Goal: Task Accomplishment & Management: Manage account settings

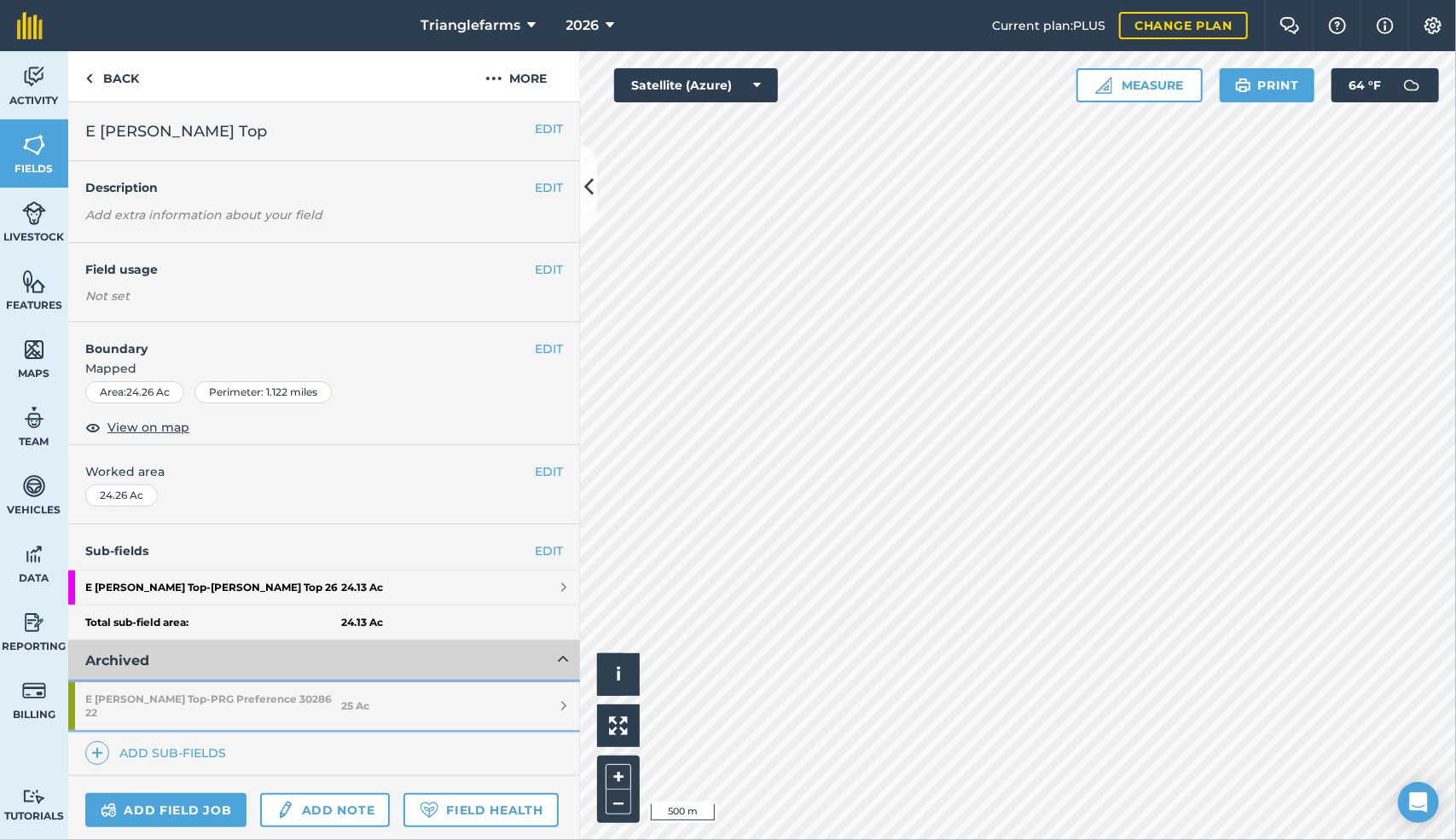
drag, startPoint x: 555, startPoint y: 294, endPoint x: 229, endPoint y: 694, distance: 516.0
click at [229, 694] on strong "E [PERSON_NAME] Top - PRG Preference 30286 22" at bounding box center [213, 706] width 256 height 48
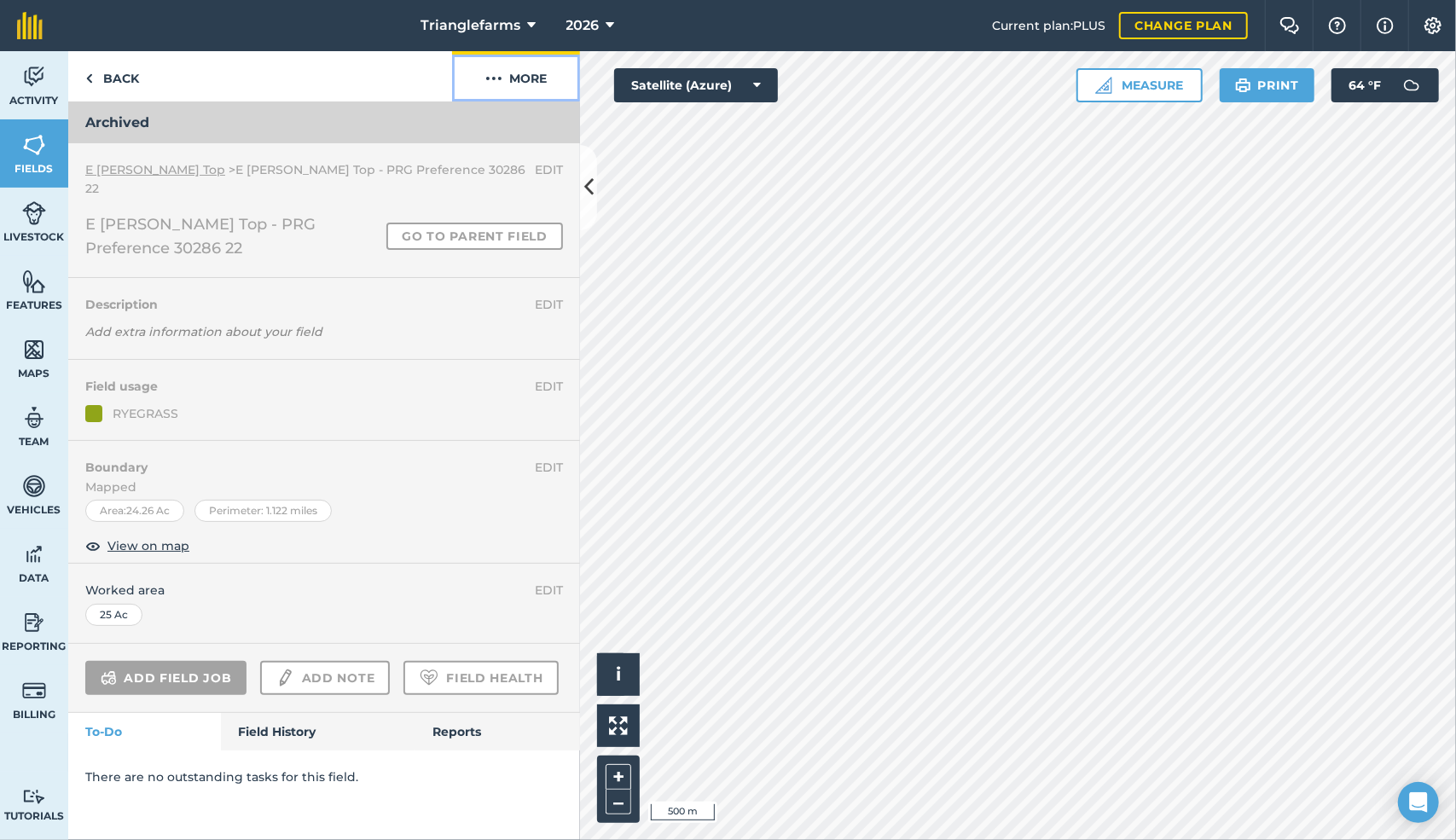
click at [492, 81] on img at bounding box center [493, 78] width 17 height 21
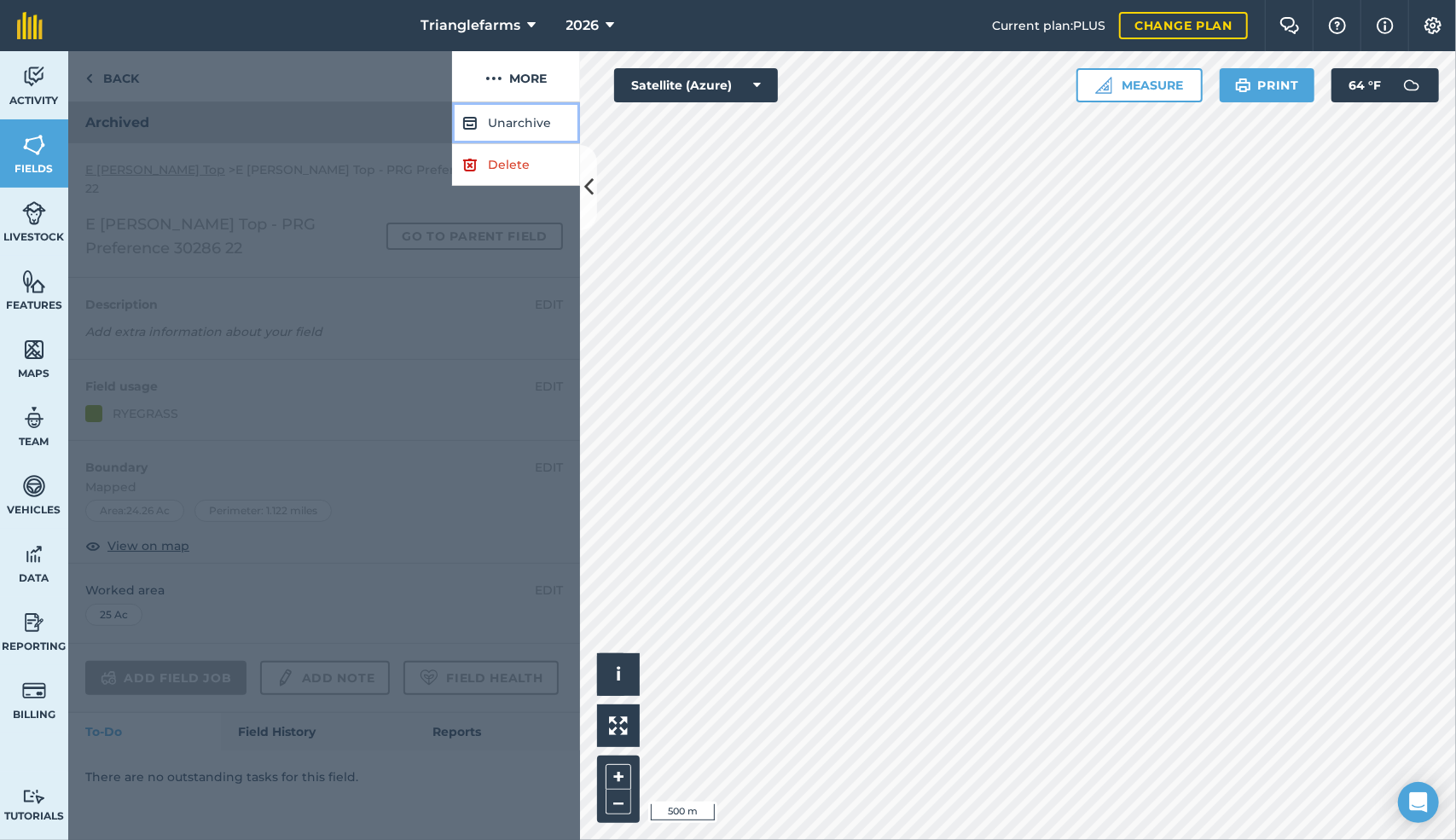
click at [508, 124] on button "Unarchive" at bounding box center [515, 123] width 128 height 42
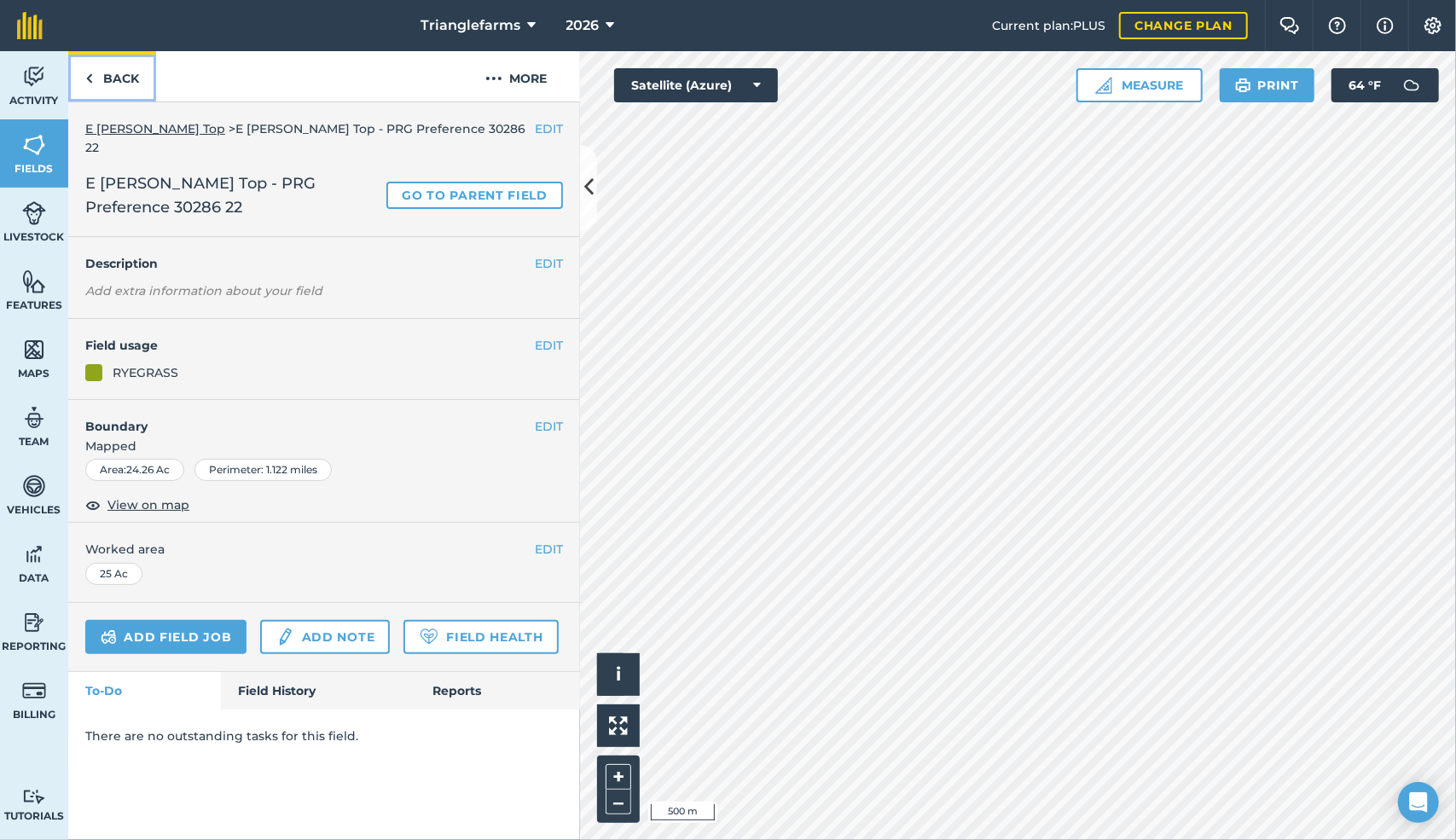
click at [95, 82] on link "Back" at bounding box center [112, 76] width 87 height 51
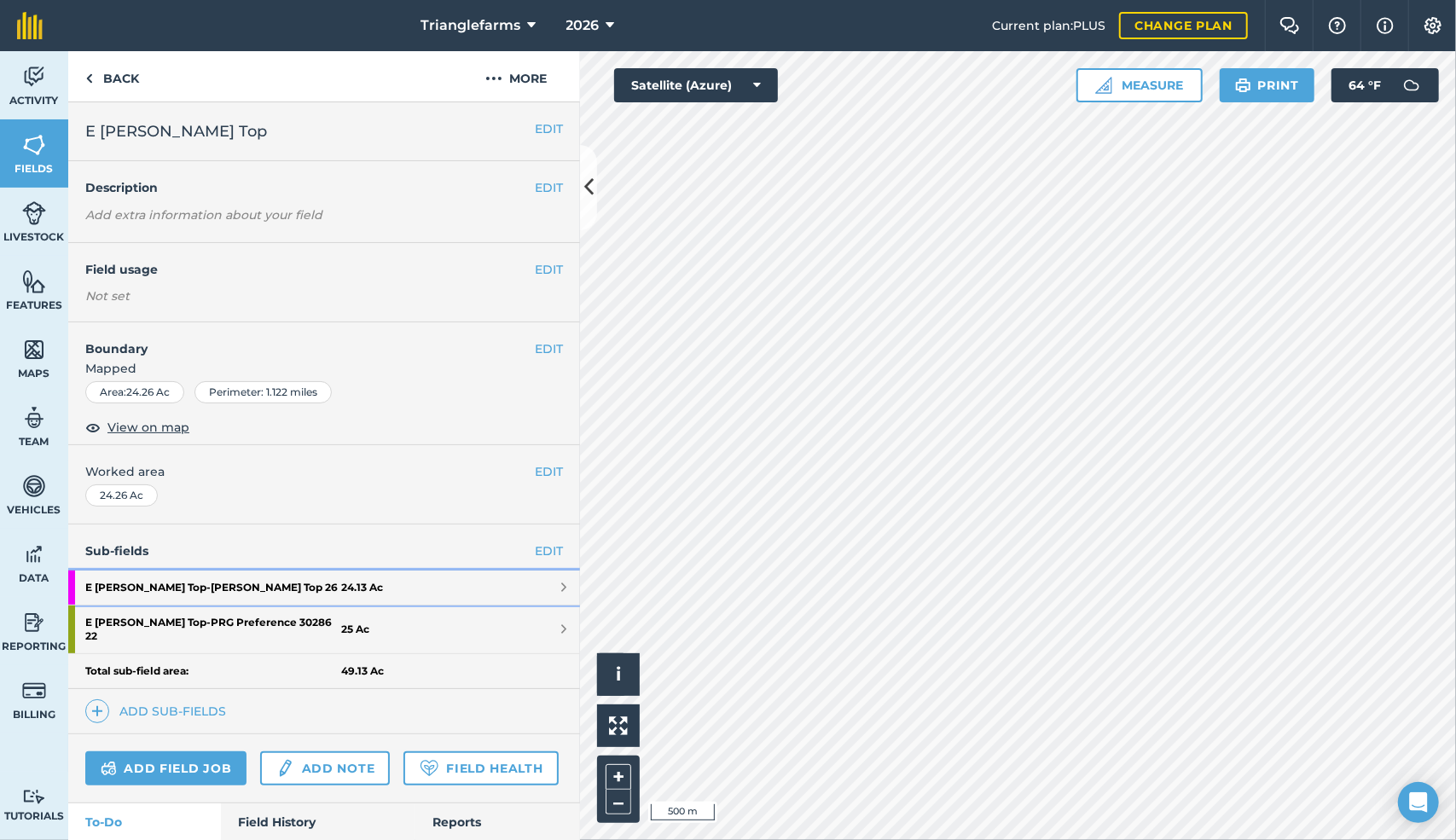
click at [187, 588] on strong "E [PERSON_NAME] Top - [PERSON_NAME] Top 26" at bounding box center [213, 588] width 256 height 34
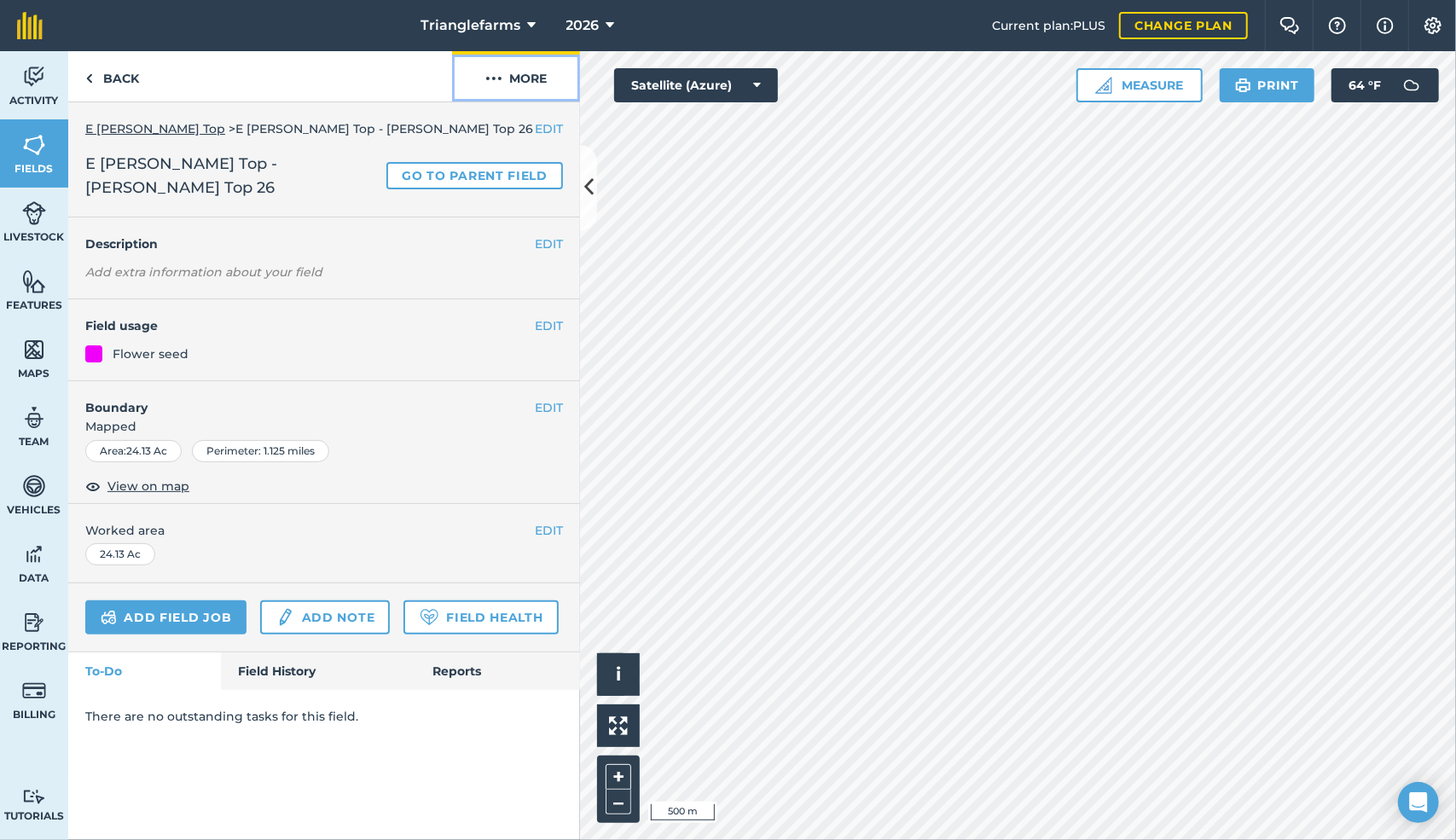
click at [497, 78] on img at bounding box center [493, 78] width 17 height 21
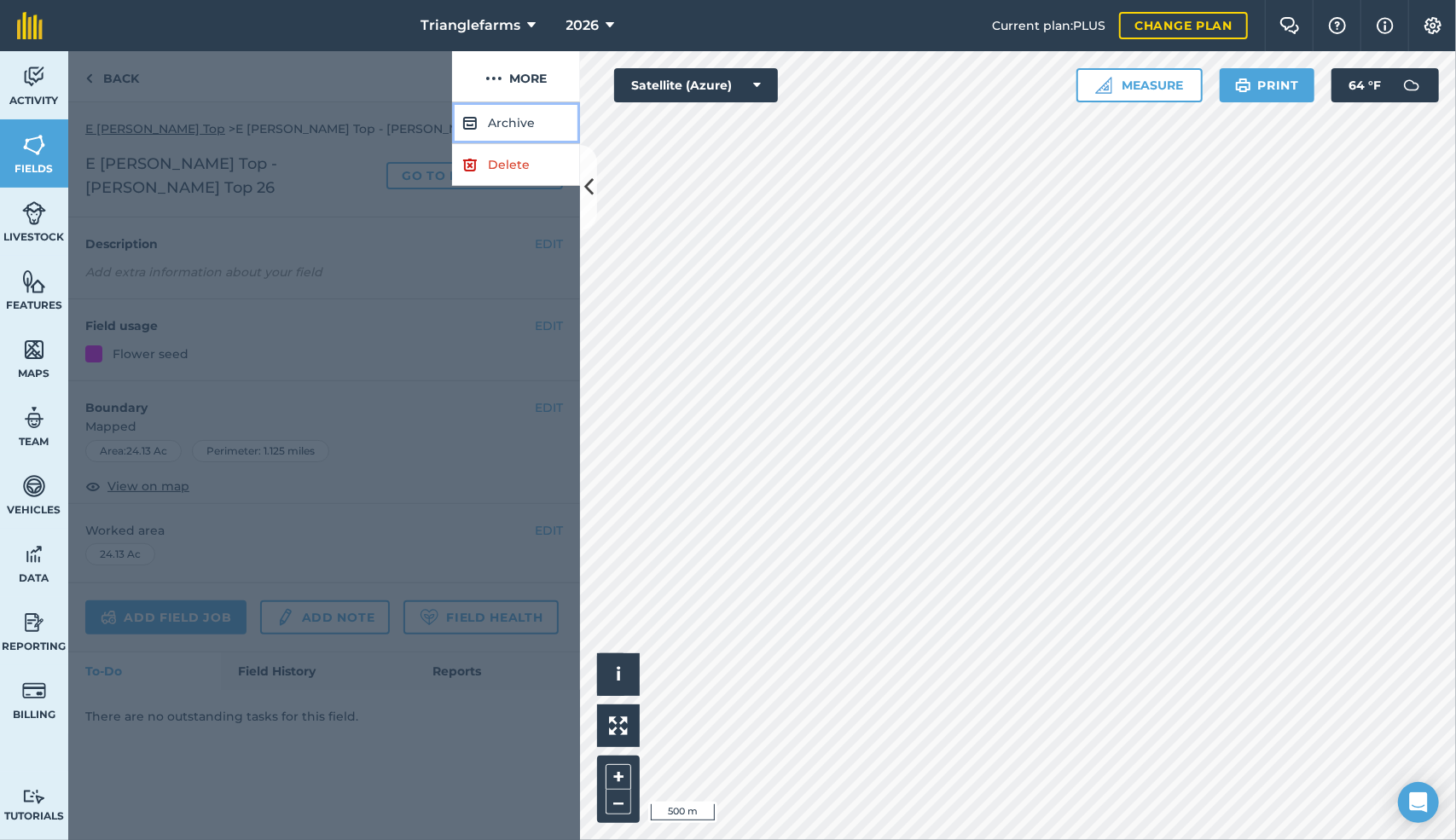
click at [499, 122] on button "Archive" at bounding box center [515, 123] width 128 height 42
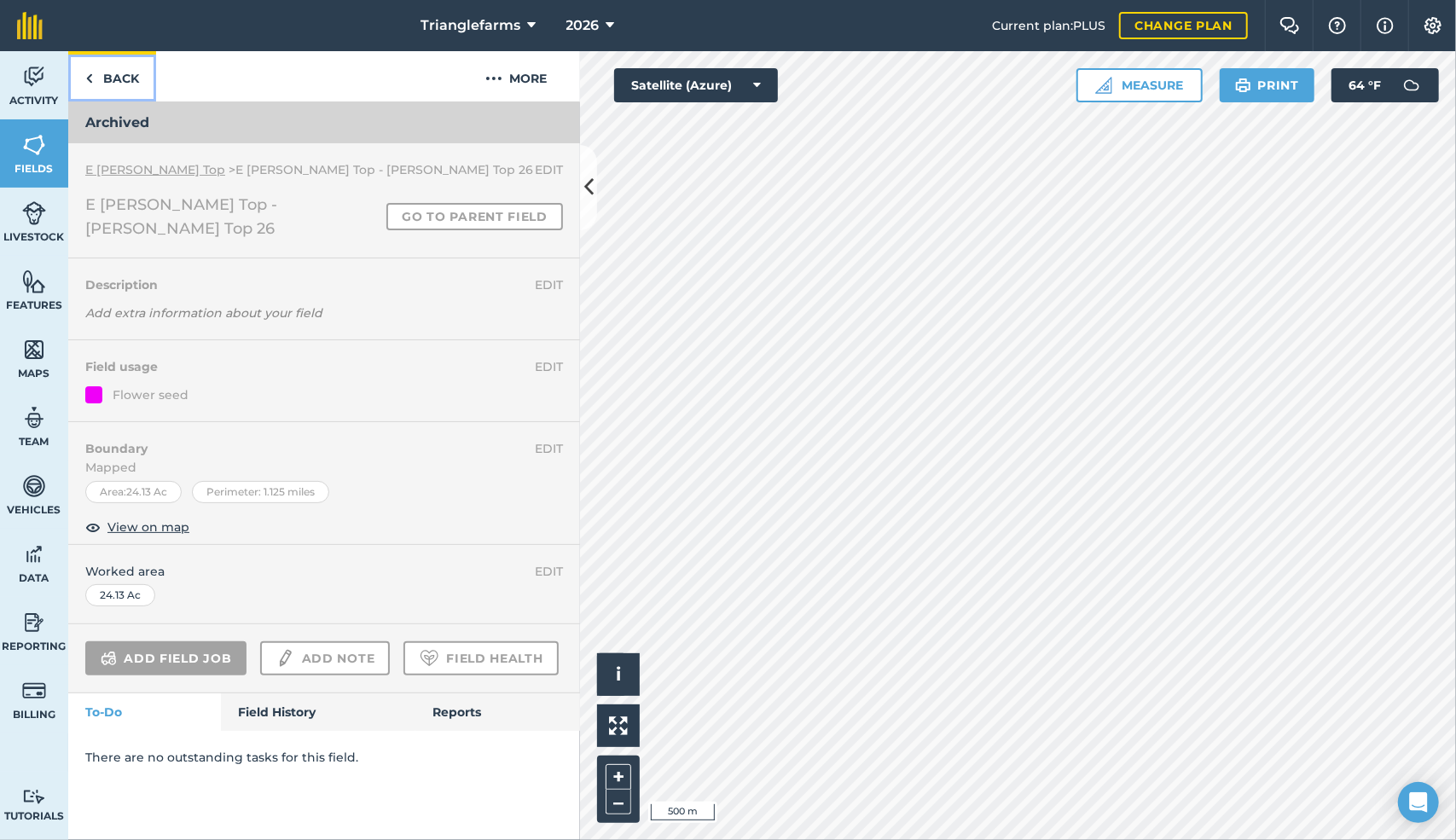
click at [86, 81] on img at bounding box center [89, 78] width 8 height 21
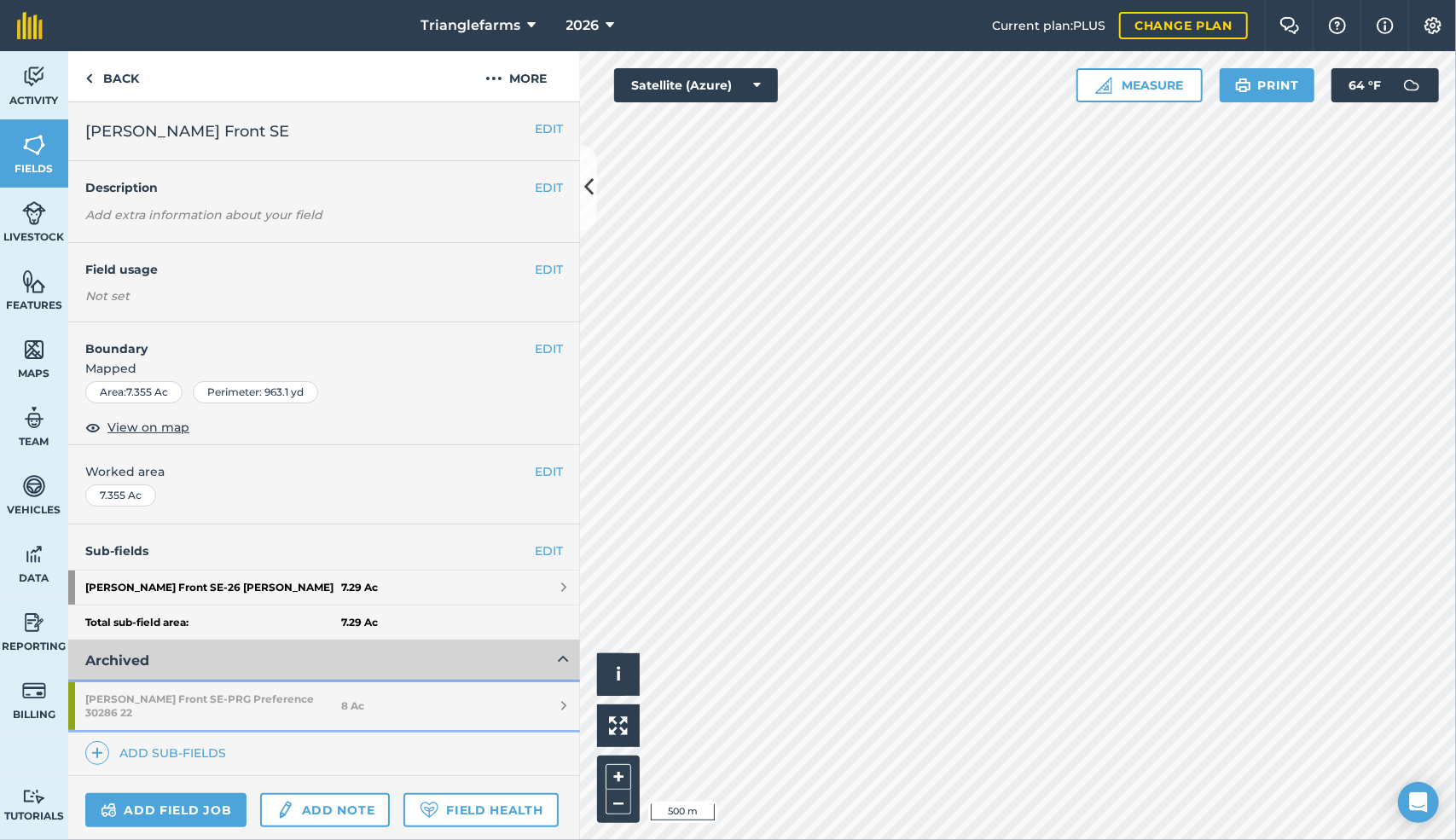
click at [231, 692] on strong "[PERSON_NAME] Front SE - PRG Preference 30286 22" at bounding box center [213, 706] width 256 height 48
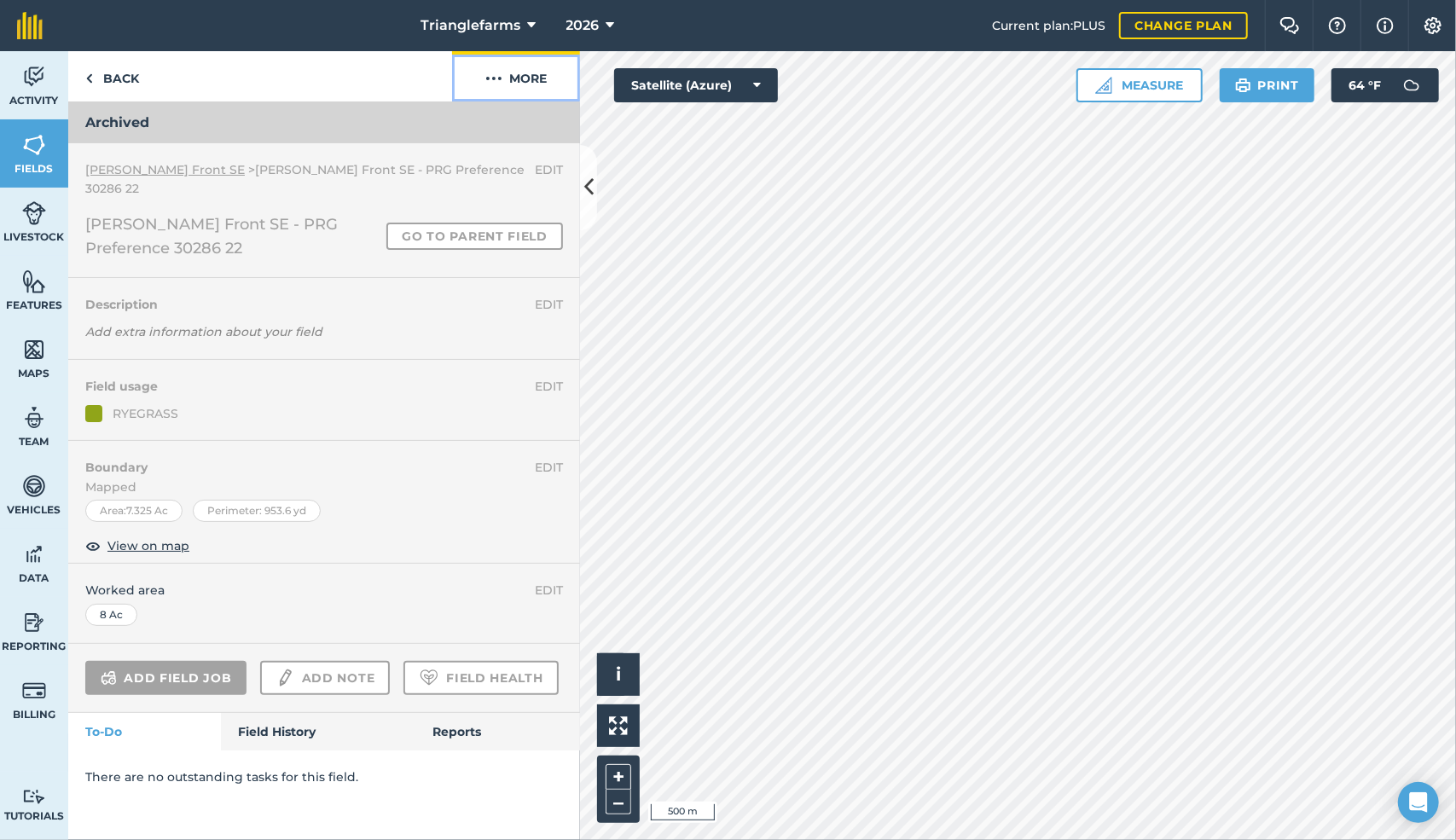
click at [504, 73] on button "More" at bounding box center [515, 76] width 128 height 51
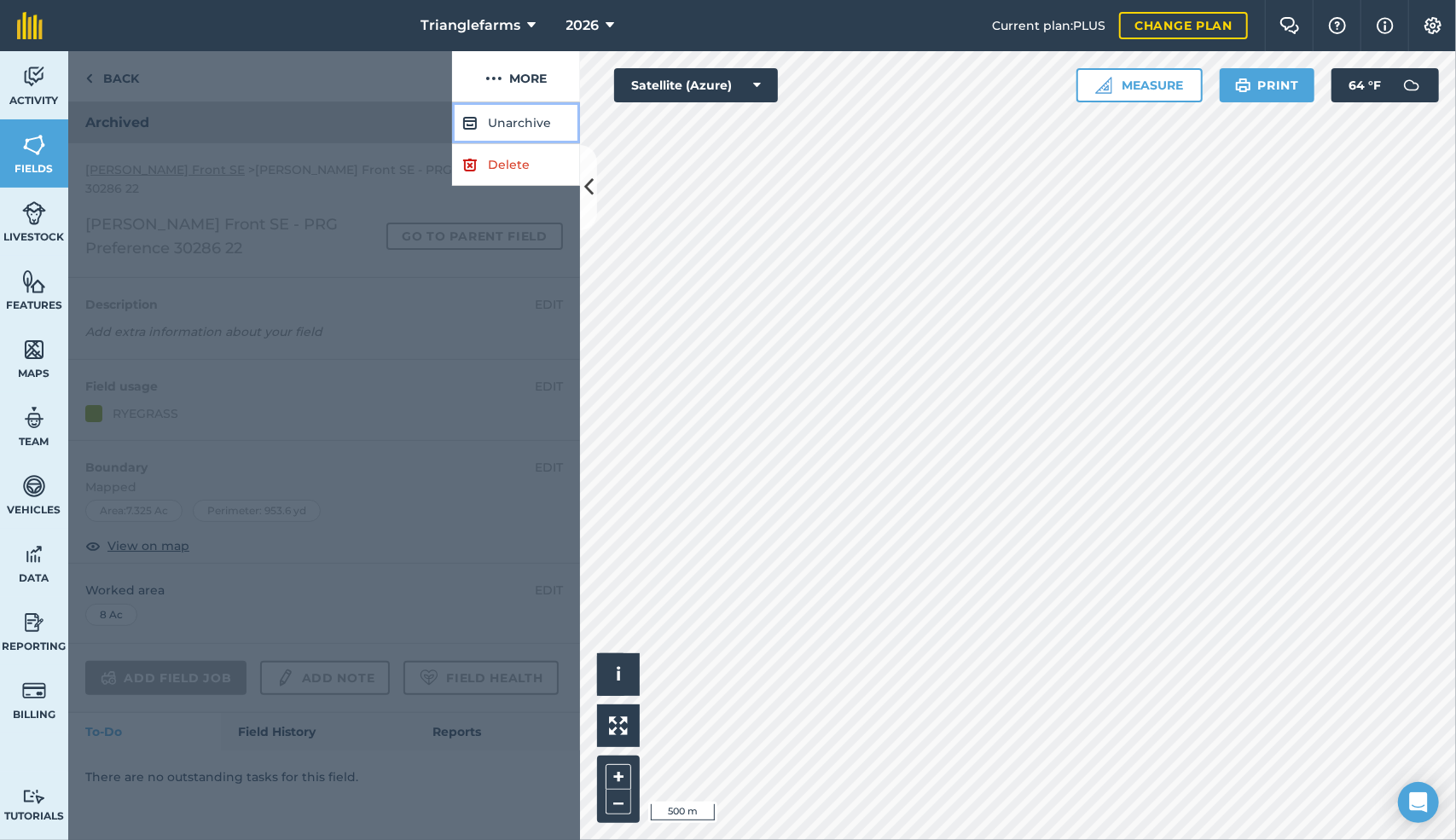
click at [505, 123] on button "Unarchive" at bounding box center [515, 123] width 128 height 42
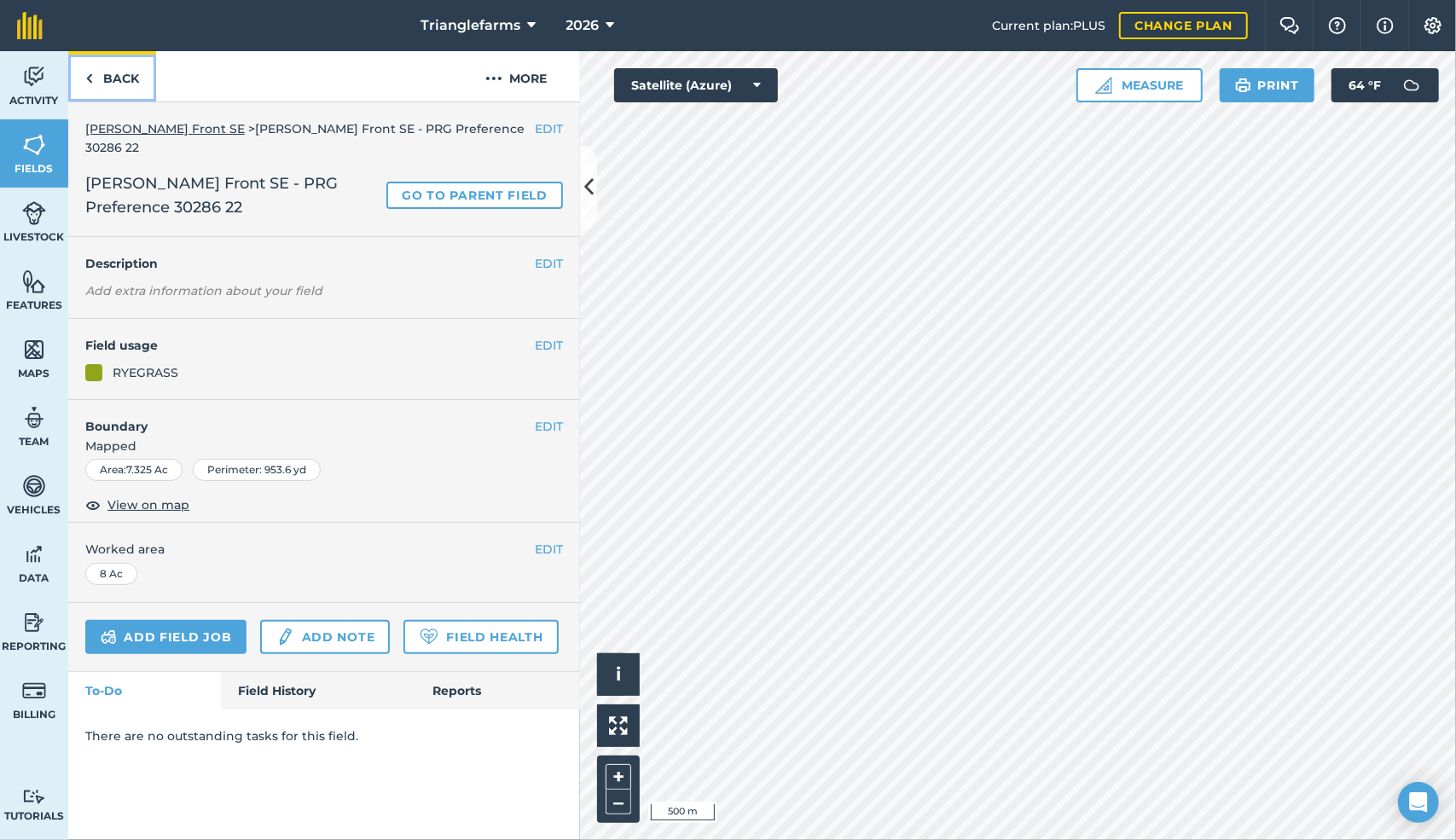
click at [97, 73] on link "Back" at bounding box center [112, 76] width 87 height 51
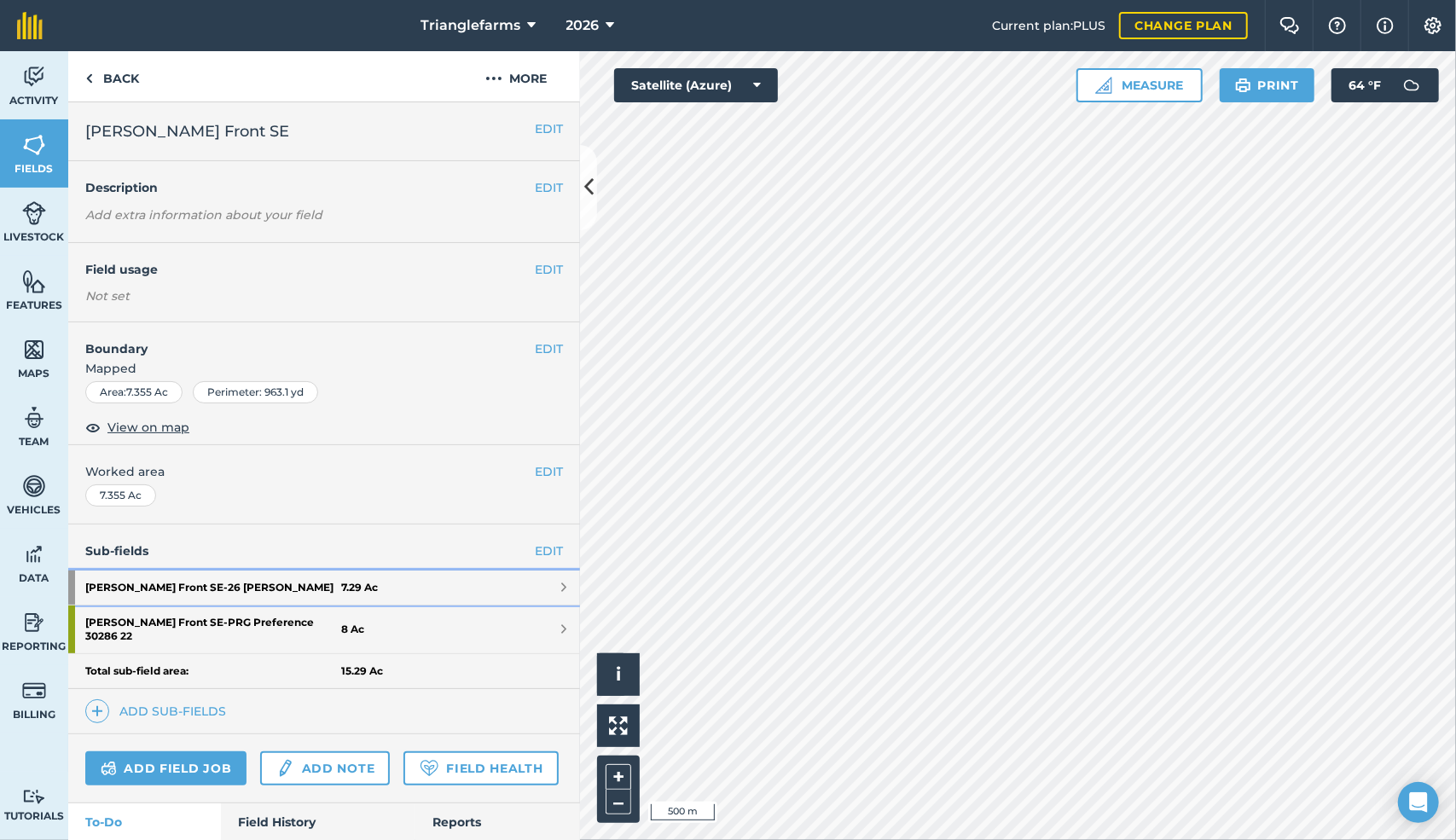
click at [183, 580] on strong "[PERSON_NAME] Front SE - 26 [PERSON_NAME]" at bounding box center [213, 588] width 256 height 34
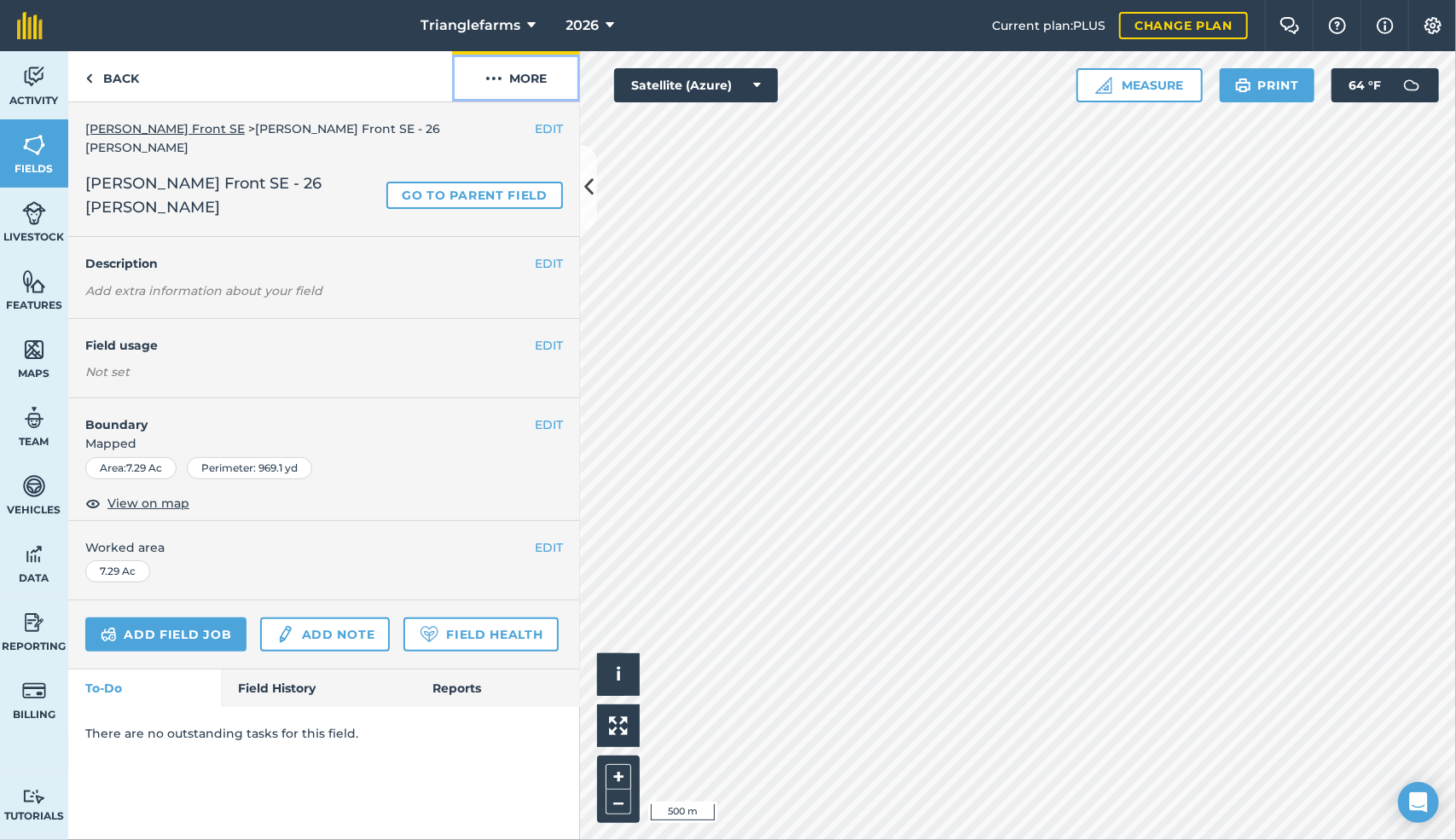
click at [498, 78] on img at bounding box center [493, 78] width 17 height 21
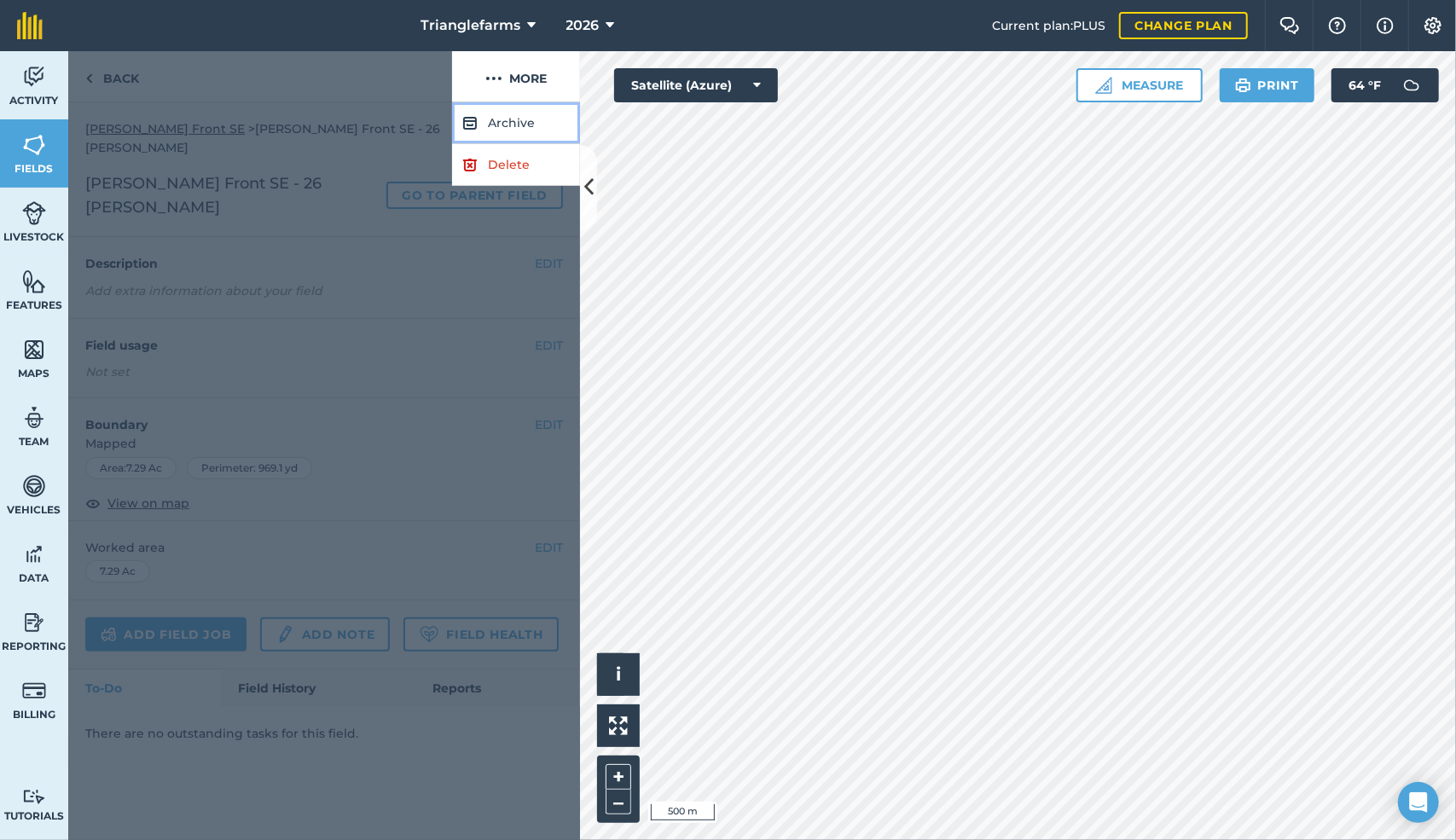
click at [500, 119] on button "Archive" at bounding box center [515, 123] width 128 height 42
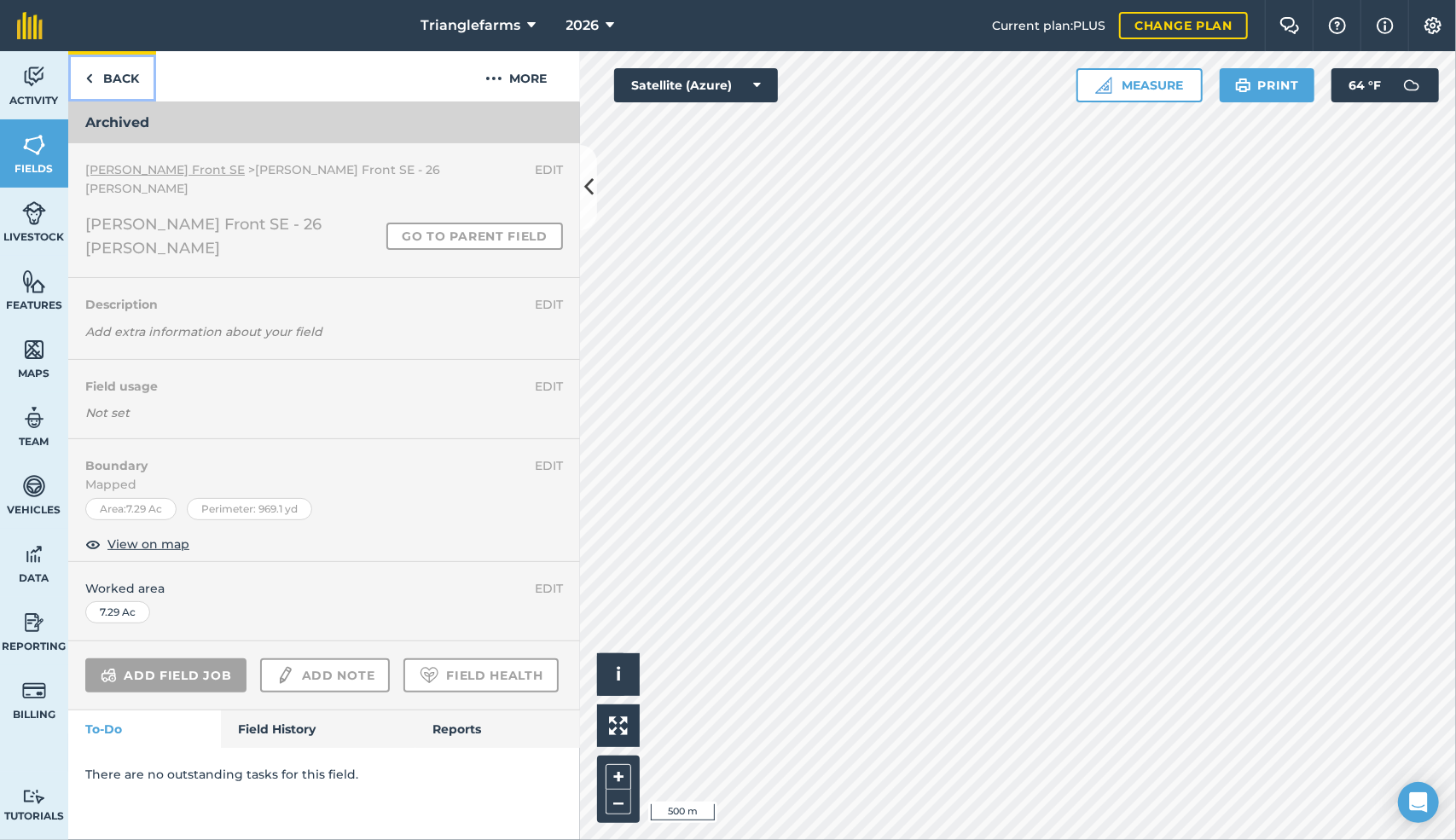
click at [94, 76] on link "Back" at bounding box center [112, 76] width 87 height 51
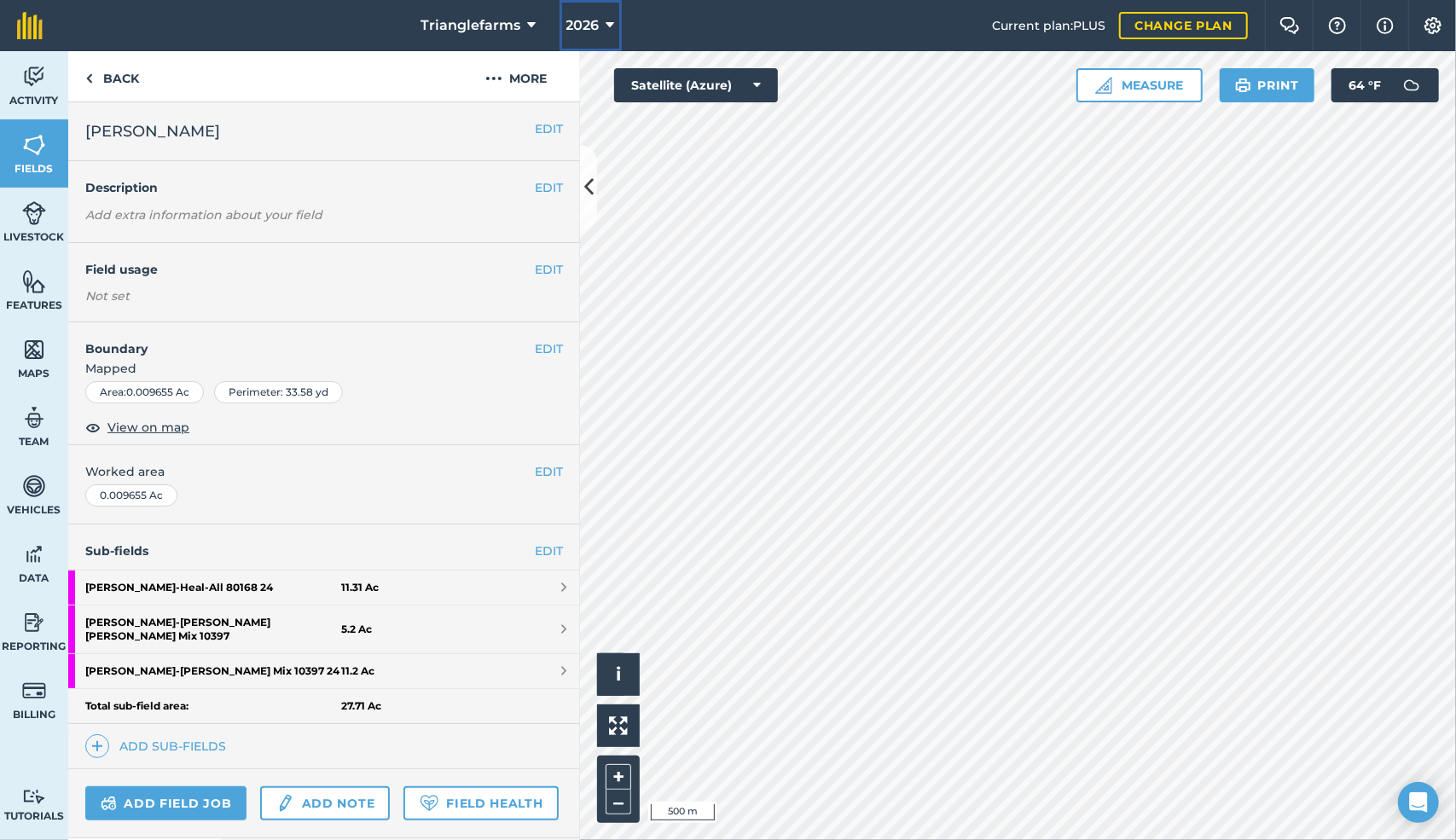
click at [607, 21] on icon at bounding box center [610, 25] width 9 height 21
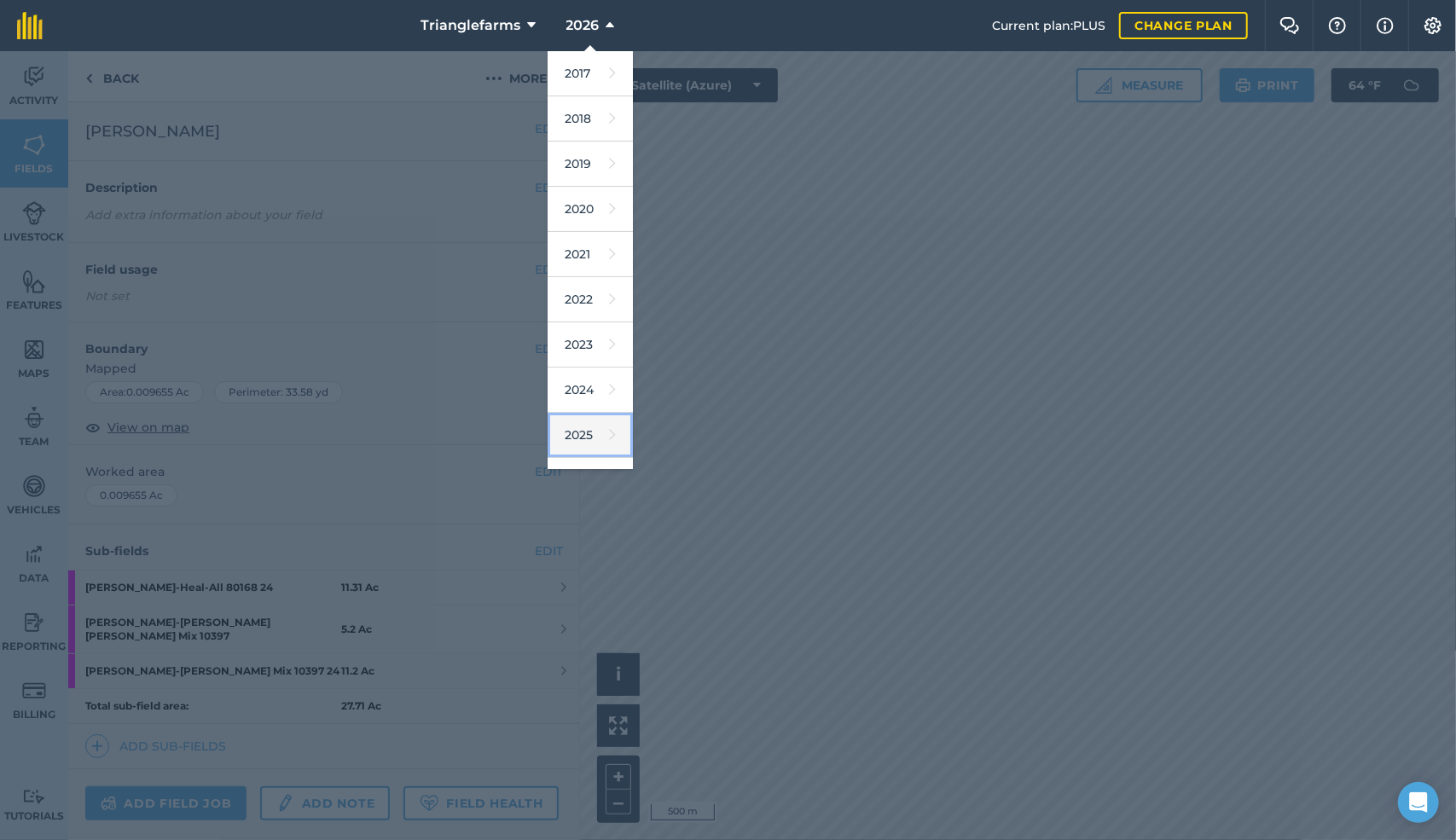
click at [587, 428] on link "2025" at bounding box center [591, 436] width 85 height 46
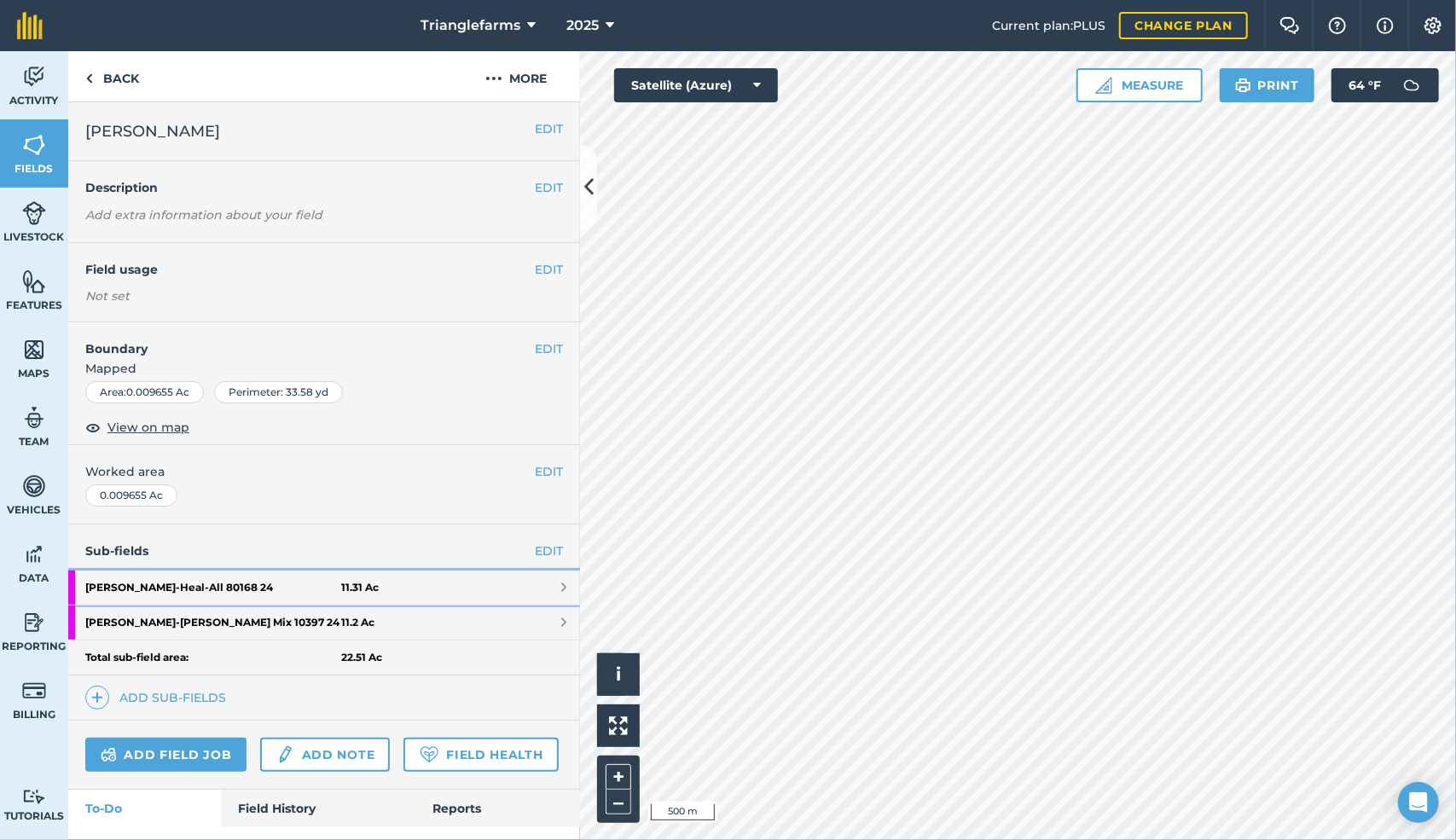
click at [181, 582] on strong "[PERSON_NAME] - Heal-All 80168 24" at bounding box center [213, 588] width 256 height 34
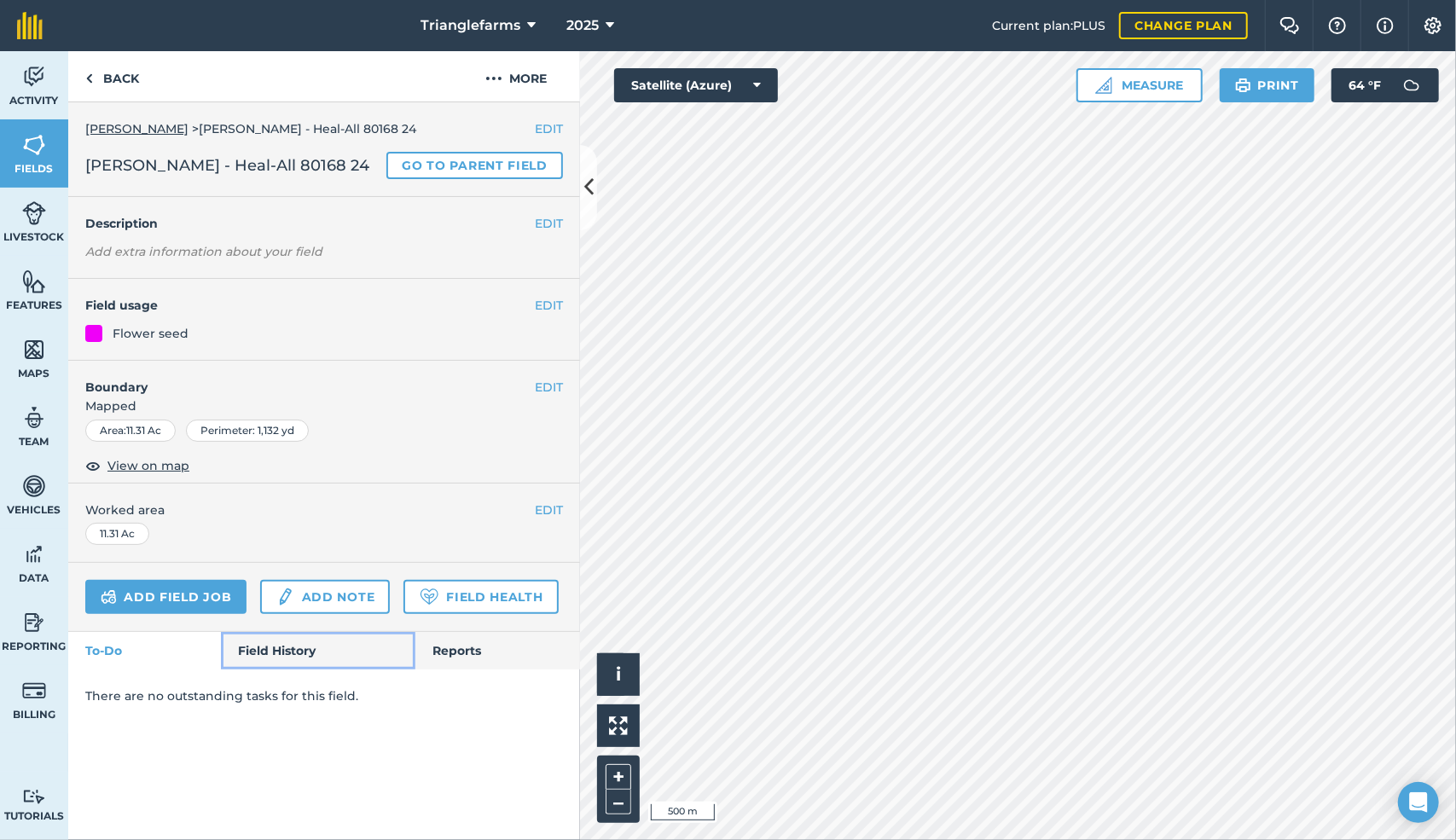
click at [271, 645] on link "Field History" at bounding box center [318, 651] width 194 height 38
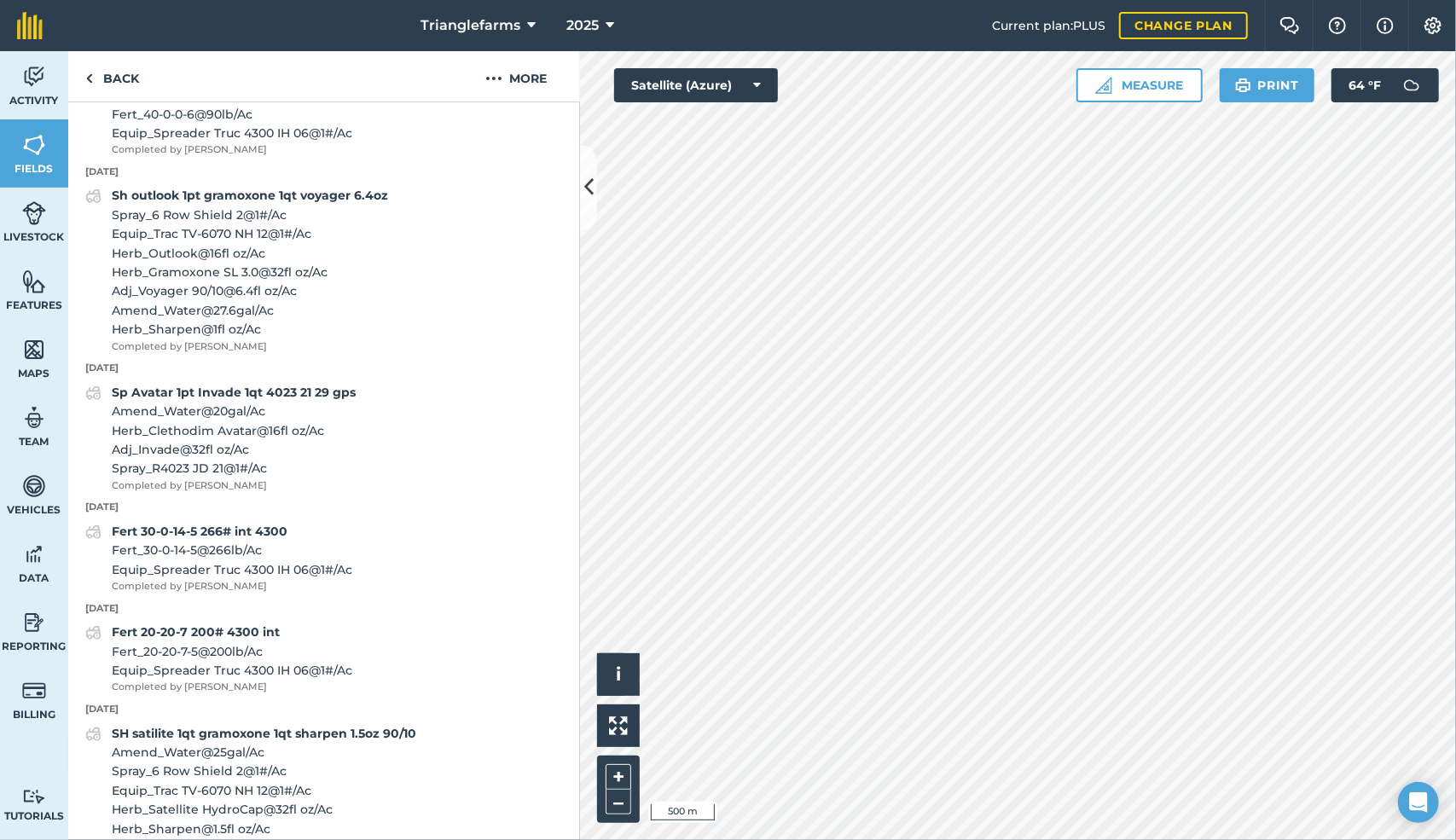
scroll to position [1196, 0]
